Goal: Task Accomplishment & Management: Manage account settings

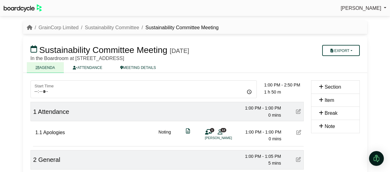
scroll to position [247, 0]
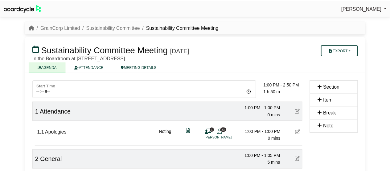
scroll to position [247, 0]
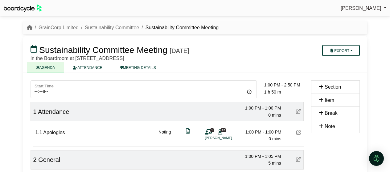
scroll to position [247, 0]
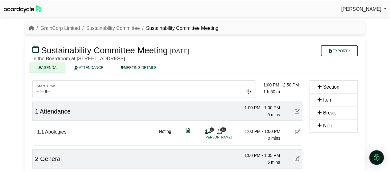
scroll to position [247, 0]
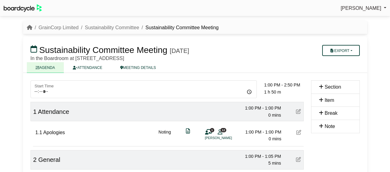
scroll to position [247, 0]
